Goal: Task Accomplishment & Management: Use online tool/utility

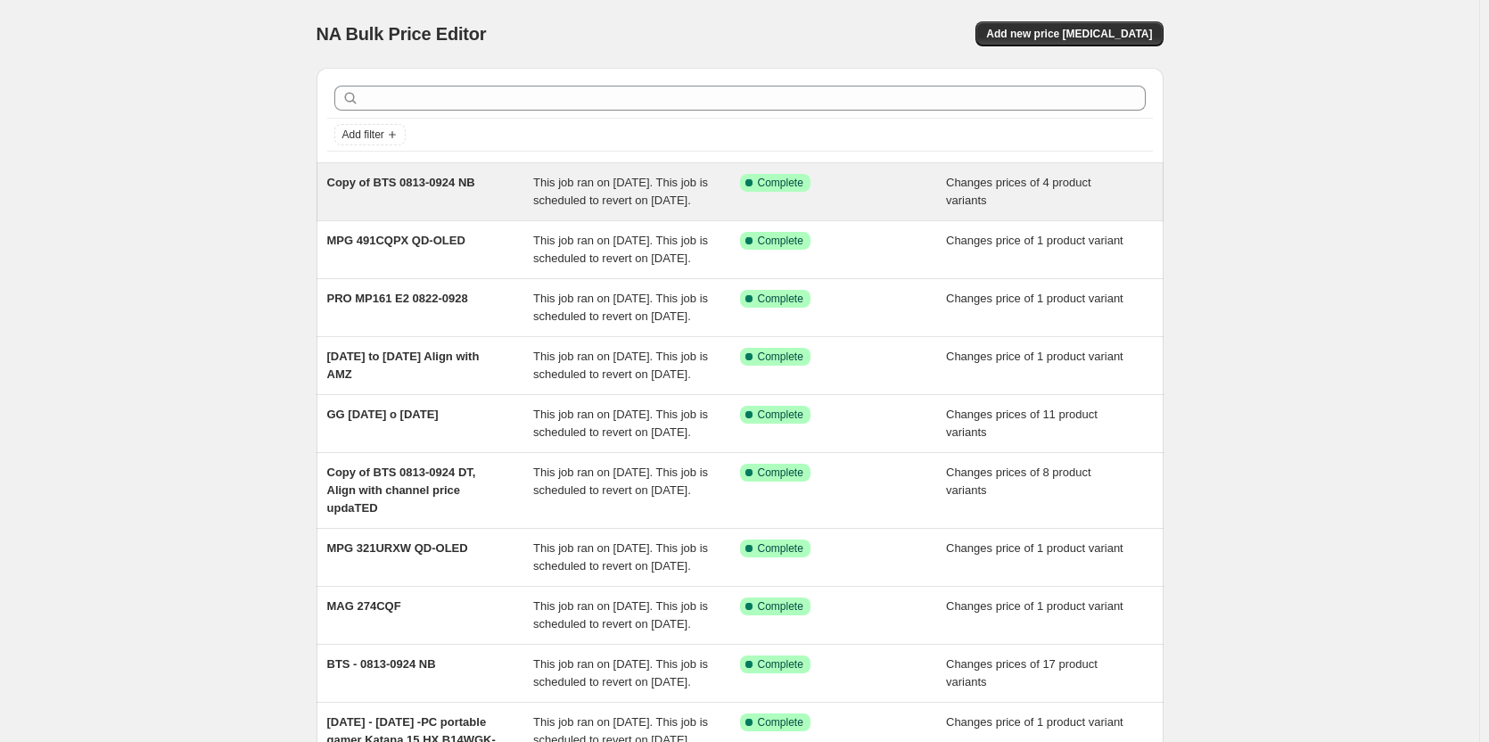
click at [490, 176] on div "Copy of BTS 0813-0924 NB" at bounding box center [430, 192] width 207 height 36
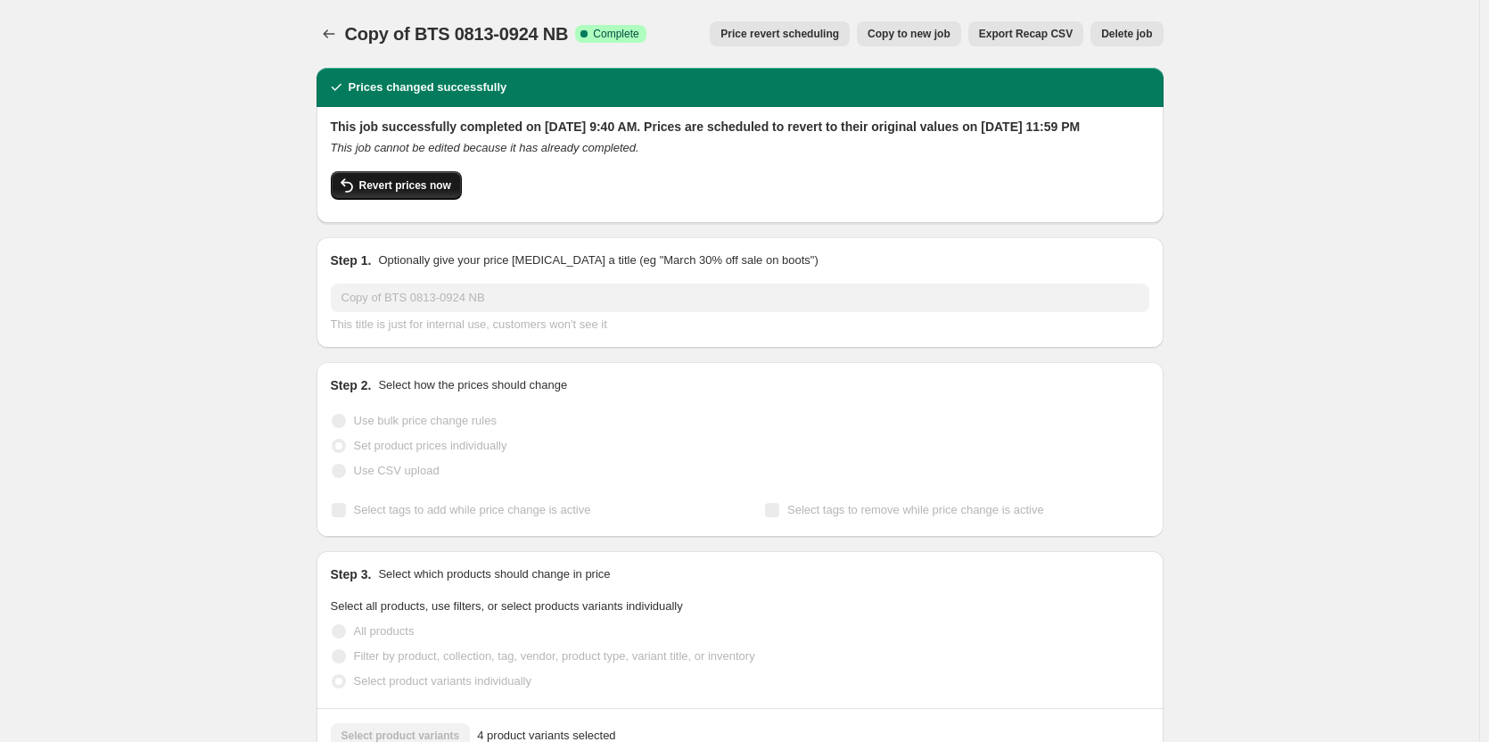
click at [445, 193] on span "Revert prices now" at bounding box center [405, 185] width 92 height 14
checkbox input "false"
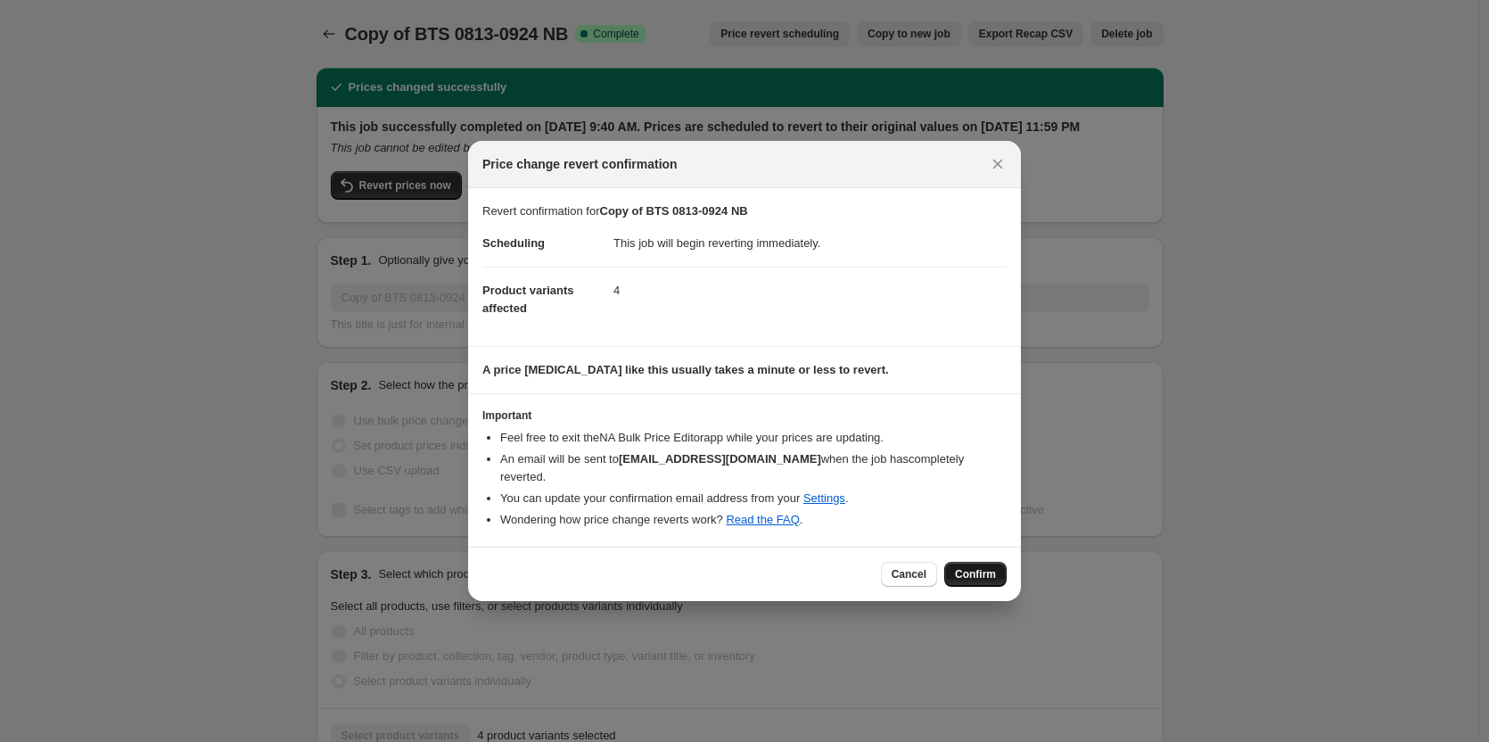
click at [968, 567] on span "Confirm" at bounding box center [975, 574] width 41 height 14
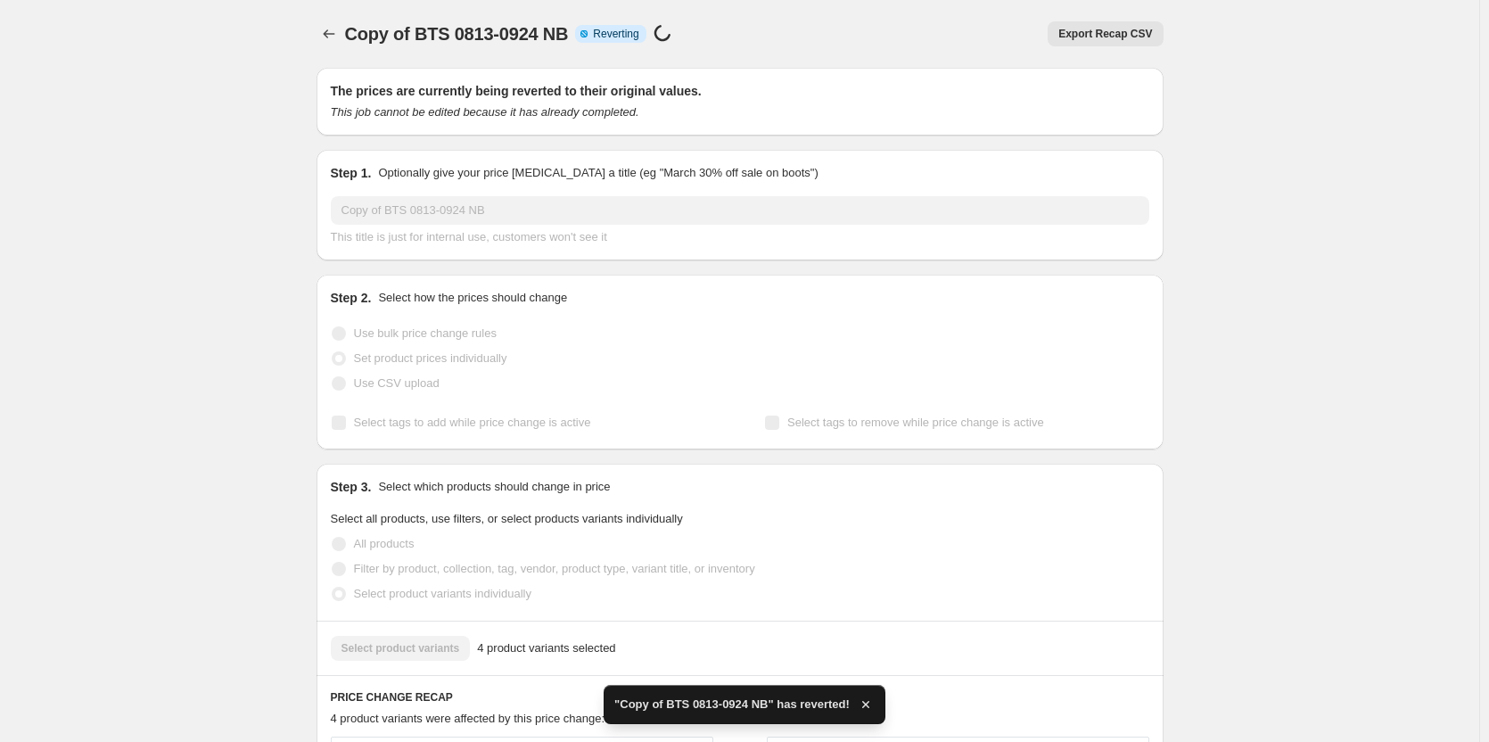
checkbox input "true"
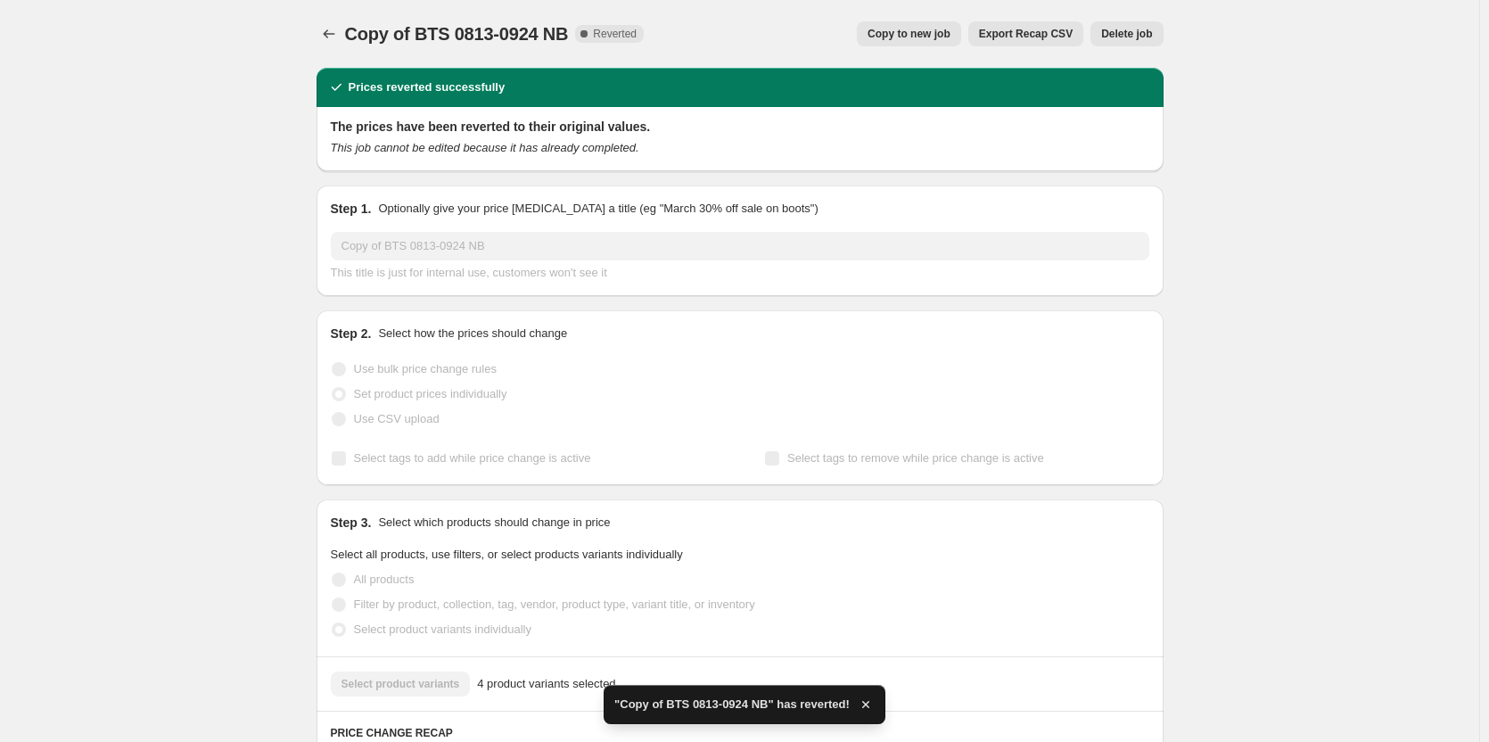
click at [925, 41] on button "Copy to new job" at bounding box center [909, 33] width 104 height 25
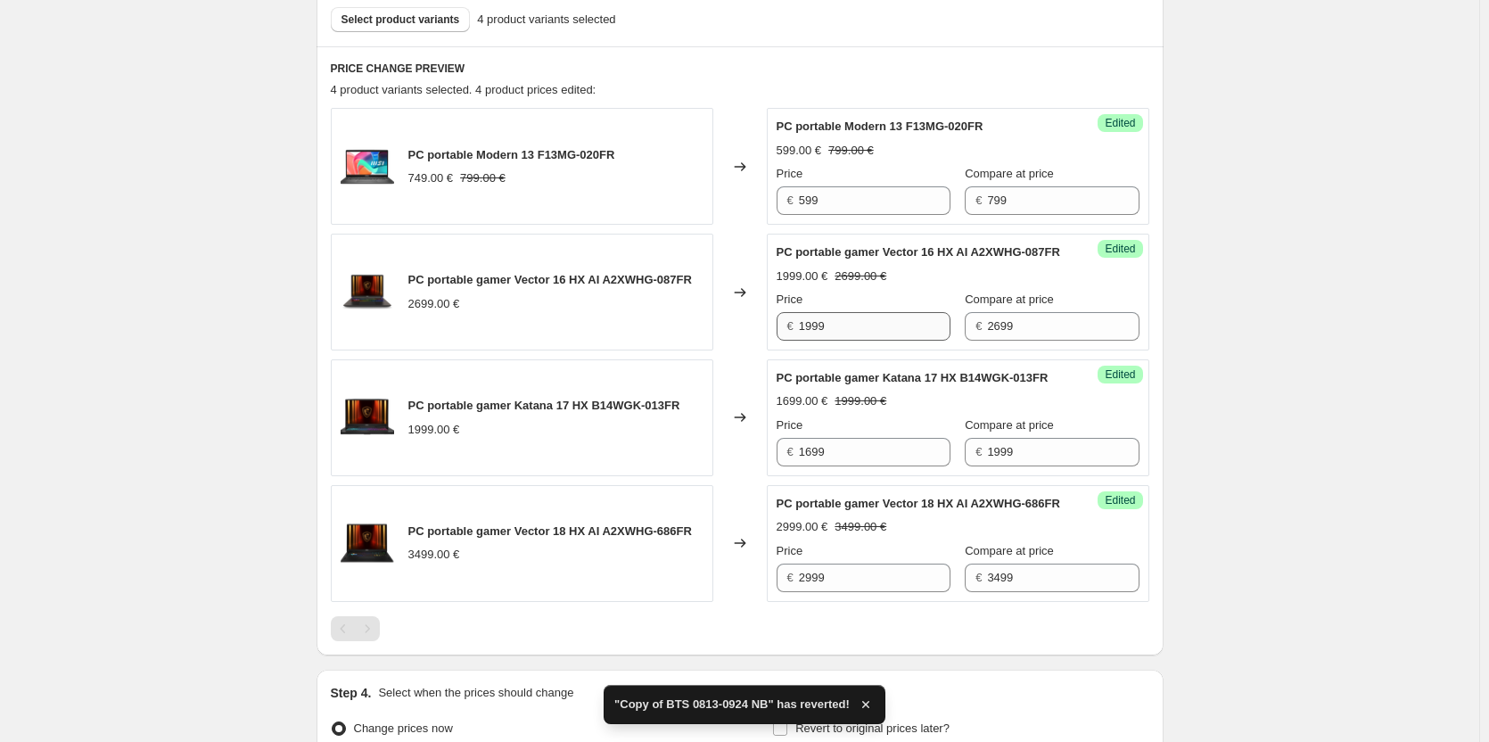
scroll to position [713, 0]
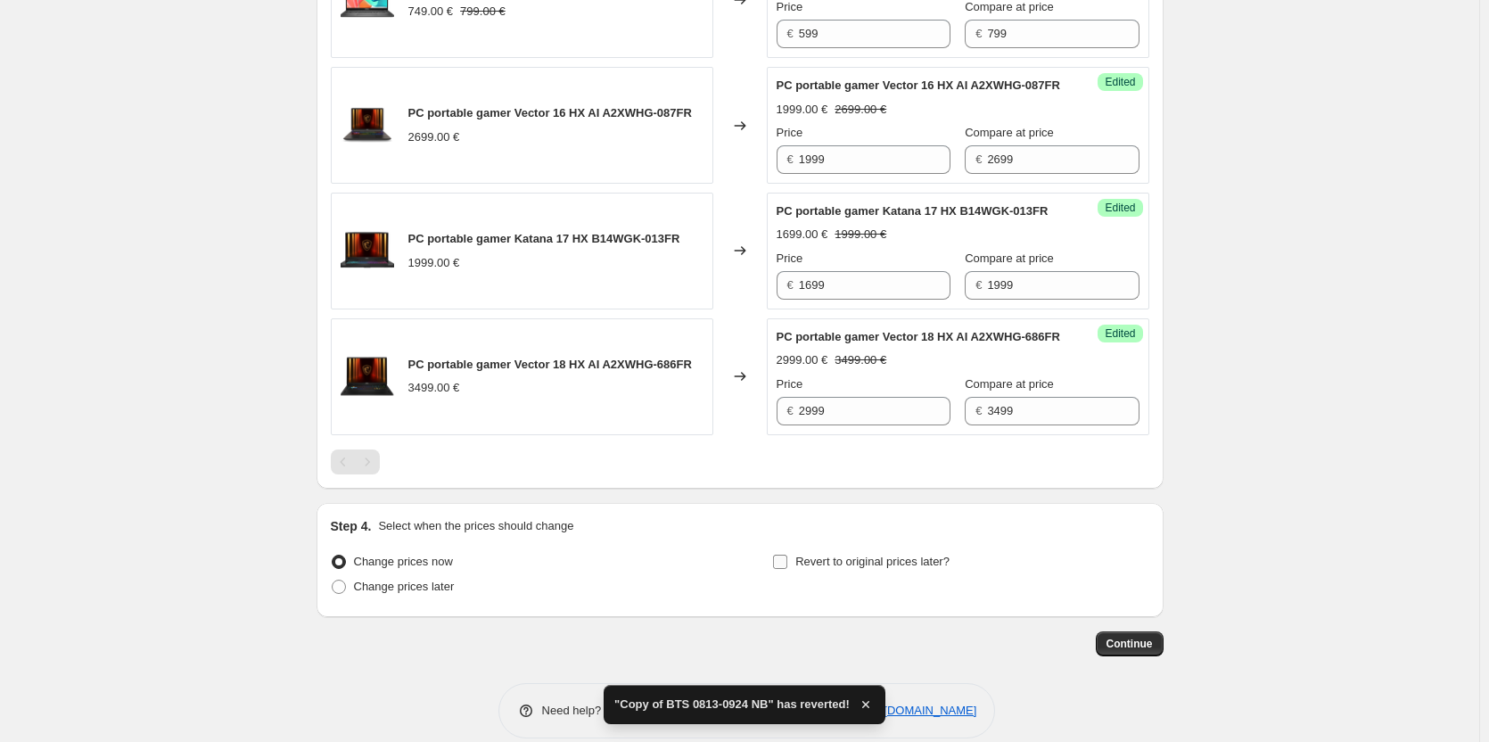
click at [861, 568] on span "Revert to original prices later?" at bounding box center [872, 561] width 154 height 13
click at [787, 569] on input "Revert to original prices later?" at bounding box center [780, 562] width 14 height 14
checkbox input "true"
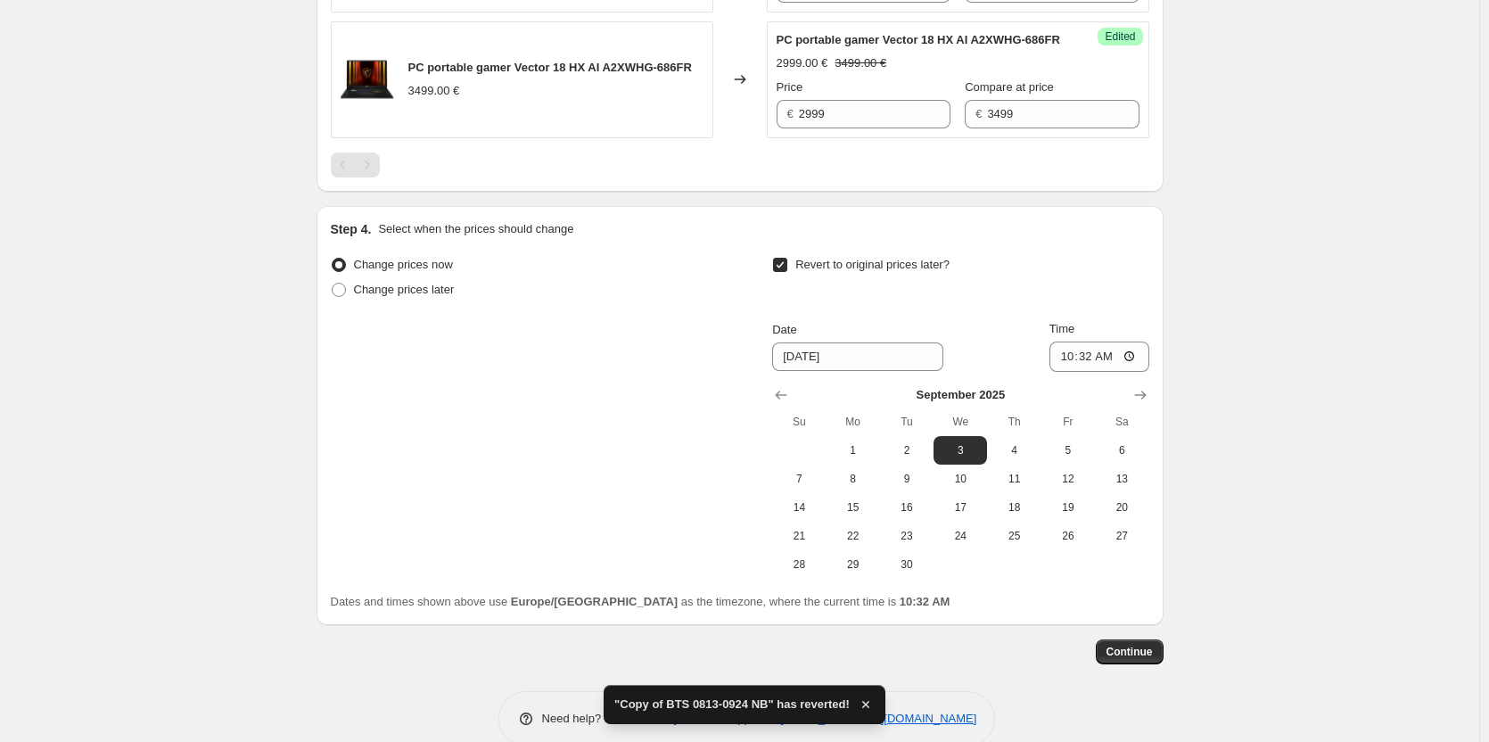
scroll to position [1095, 0]
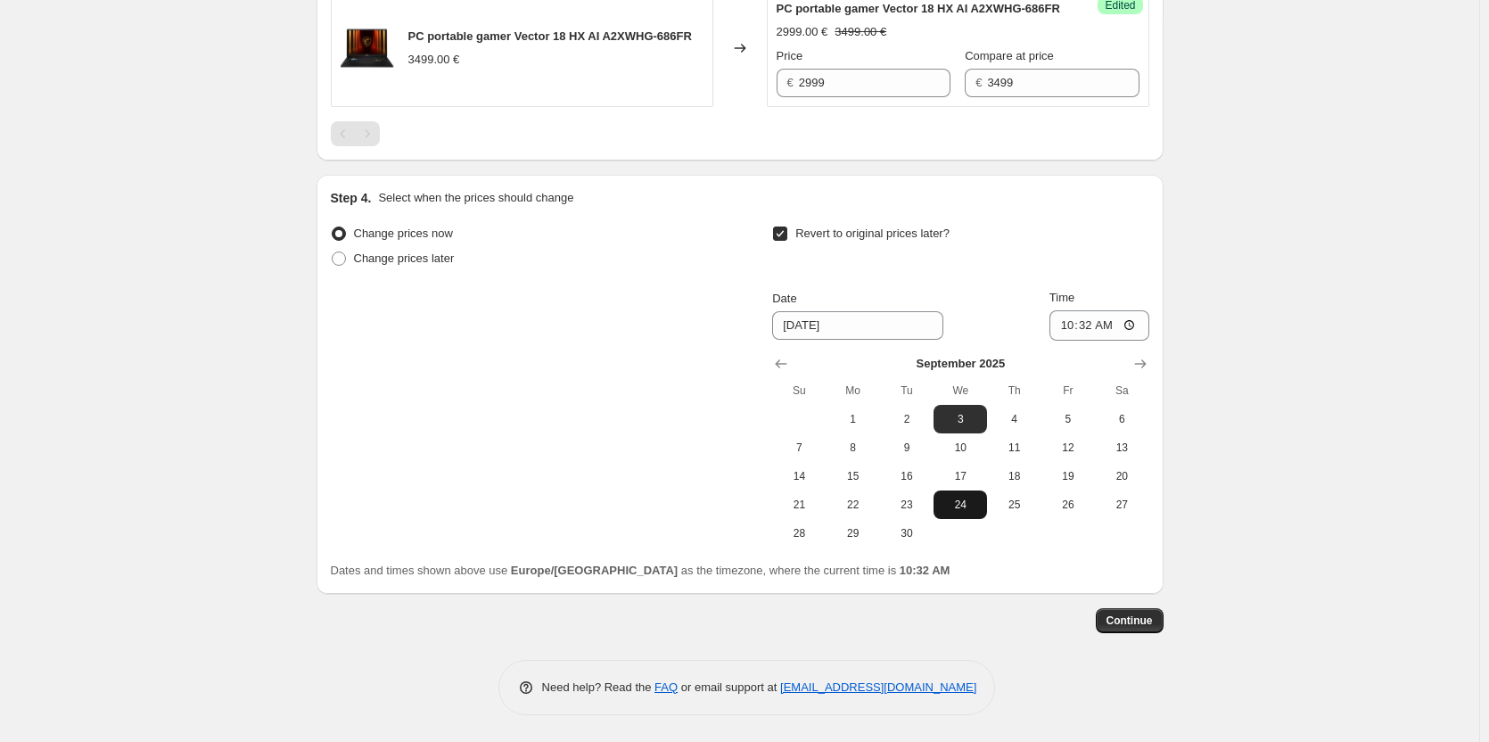
click at [977, 506] on span "24" at bounding box center [960, 505] width 39 height 14
type input "9/24/2025"
click at [1062, 326] on input "10:32" at bounding box center [1100, 325] width 100 height 30
click at [1123, 319] on input "11:59" at bounding box center [1100, 325] width 100 height 30
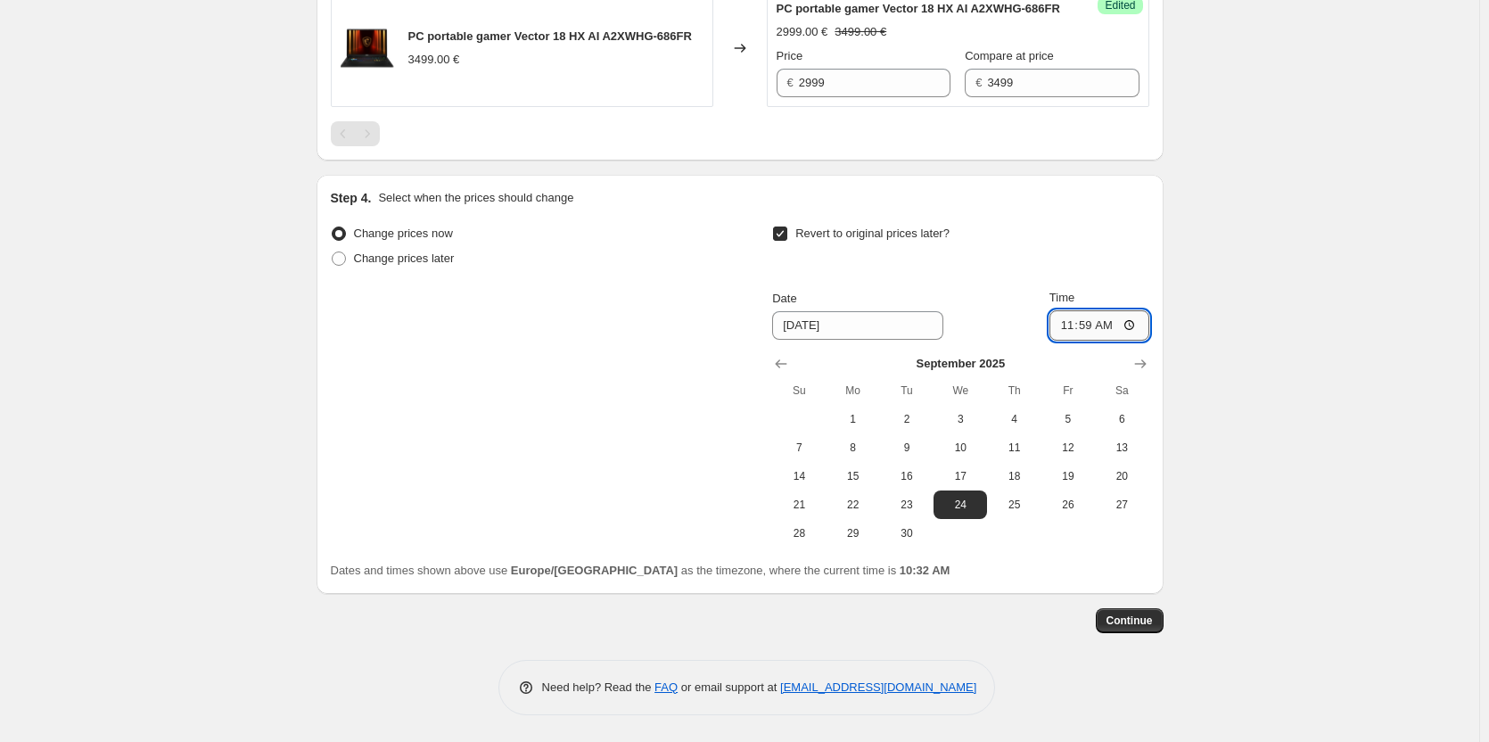
click at [1107, 328] on input "11:59" at bounding box center [1100, 325] width 100 height 30
type input "23:59"
click at [1124, 613] on button "Continue" at bounding box center [1130, 620] width 68 height 25
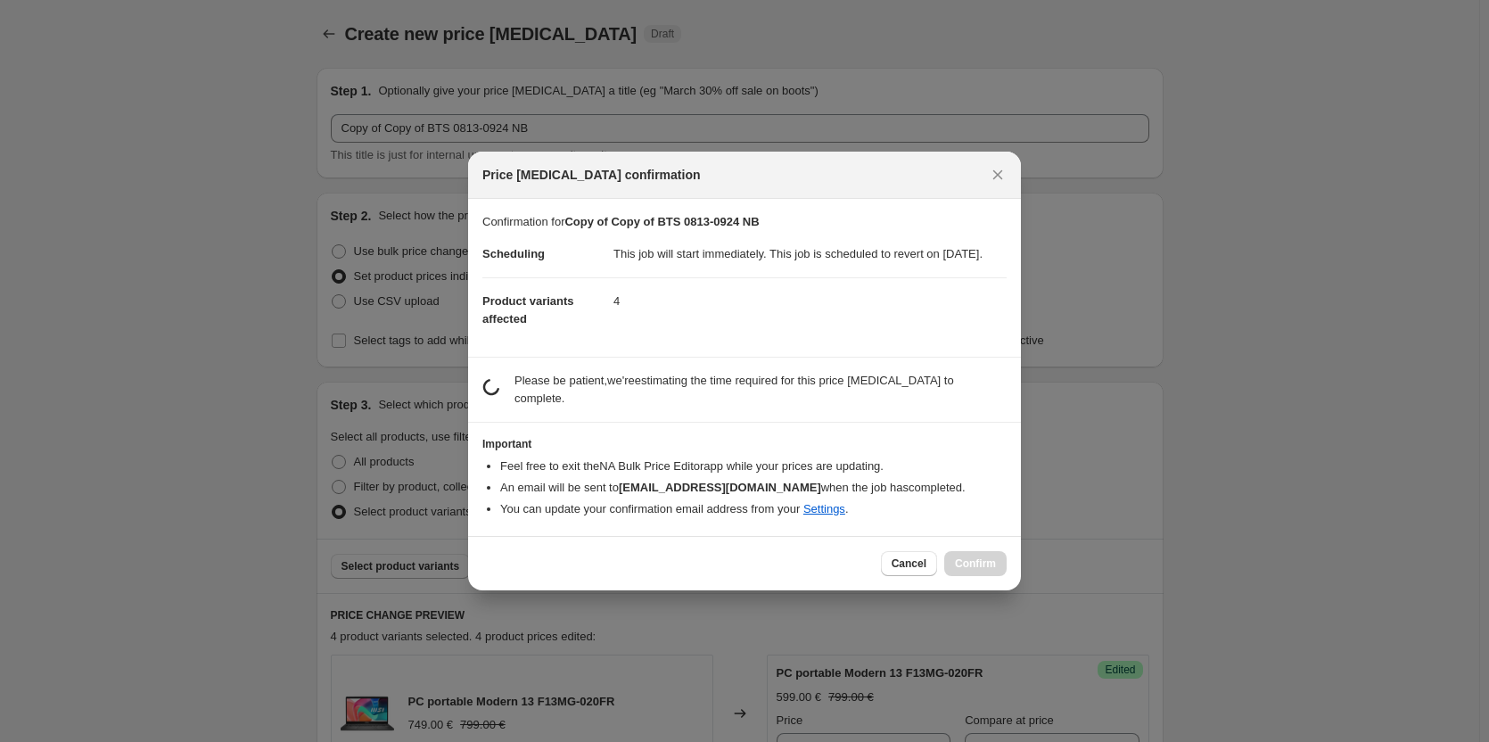
scroll to position [0, 0]
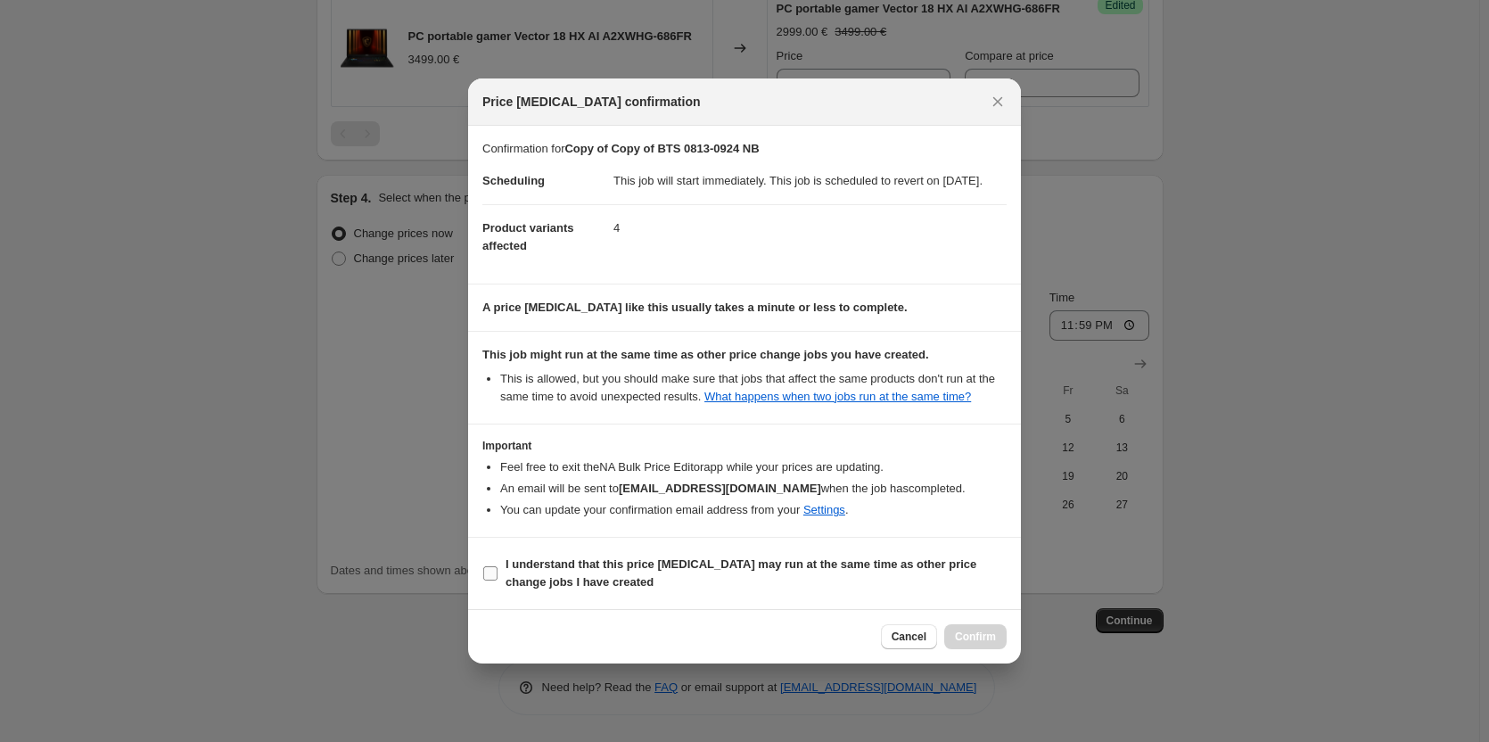
click at [827, 590] on span "I understand that this price change job may run at the same time as other price…" at bounding box center [756, 574] width 501 height 36
click at [498, 581] on input "I understand that this price change job may run at the same time as other price…" at bounding box center [490, 573] width 14 height 14
checkbox input "true"
click at [960, 644] on span "Confirm" at bounding box center [975, 637] width 41 height 14
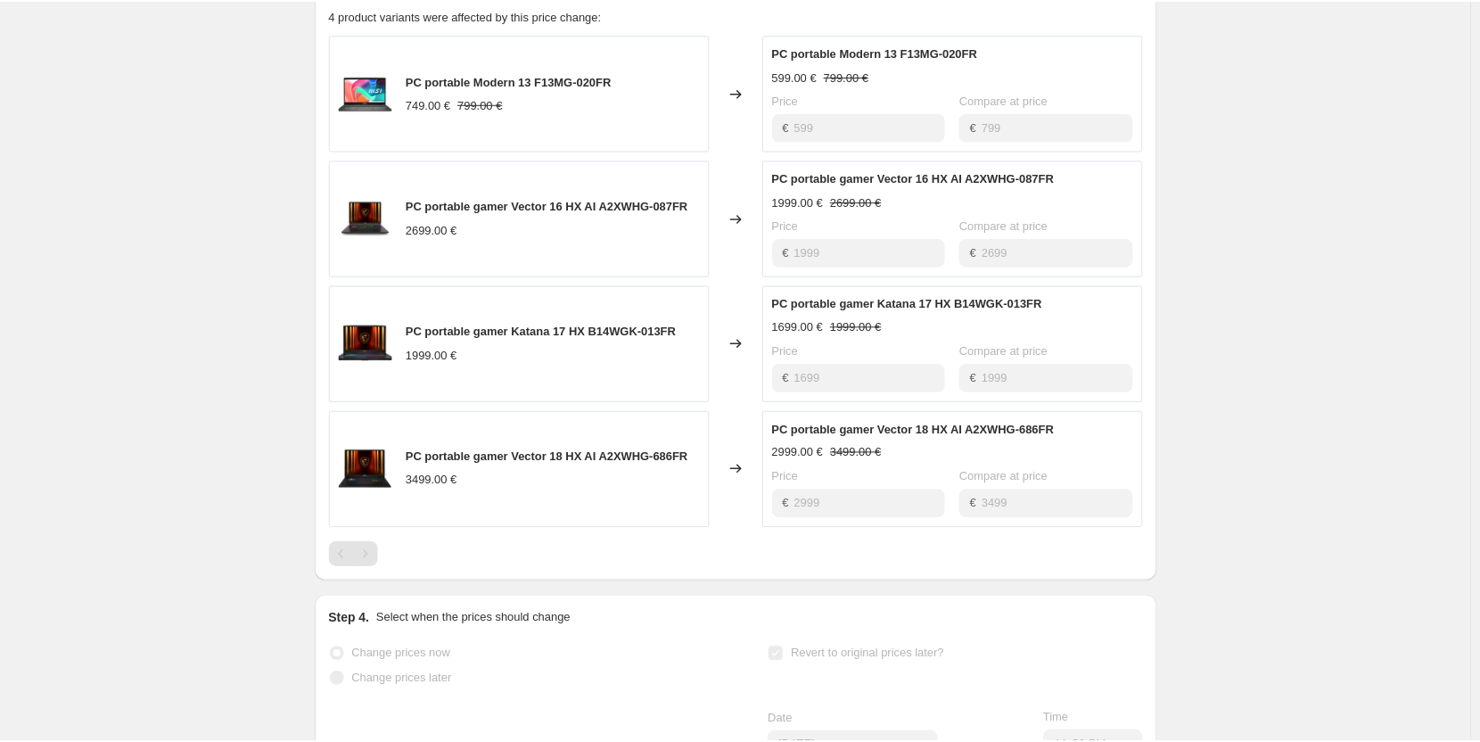
scroll to position [803, 0]
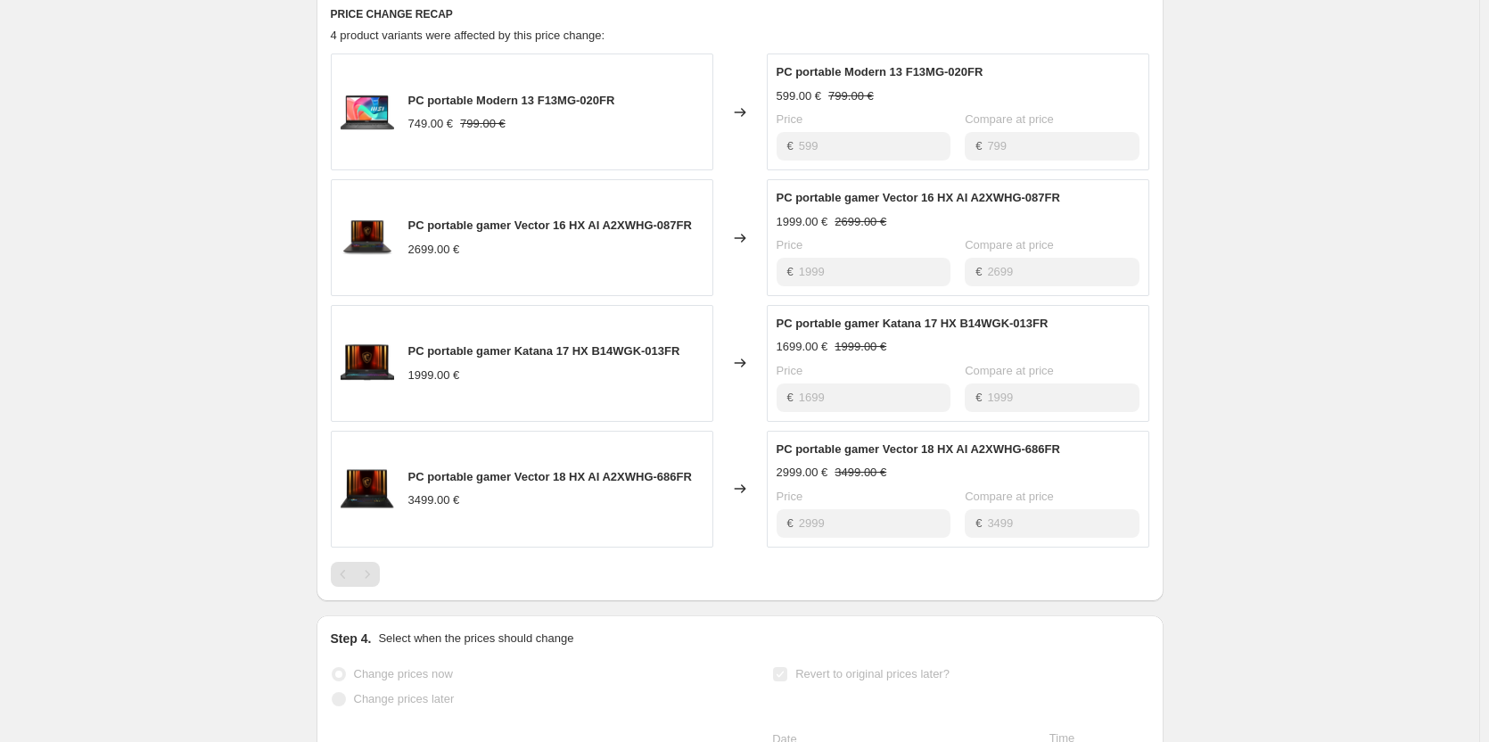
click at [496, 94] on span "PC portable Modern 13 F13MG-020FR" at bounding box center [511, 100] width 207 height 13
click at [495, 94] on span "PC portable Modern 13 F13MG-020FR" at bounding box center [511, 100] width 207 height 13
copy span "PC portable Modern 13 F13MG-020FR"
click at [62, 15] on div "Copy of Copy of BTS 0813-0924 NB. This page is ready Copy of Copy of BTS 0813-0…" at bounding box center [739, 170] width 1479 height 1946
